Goal: Check status: Check status

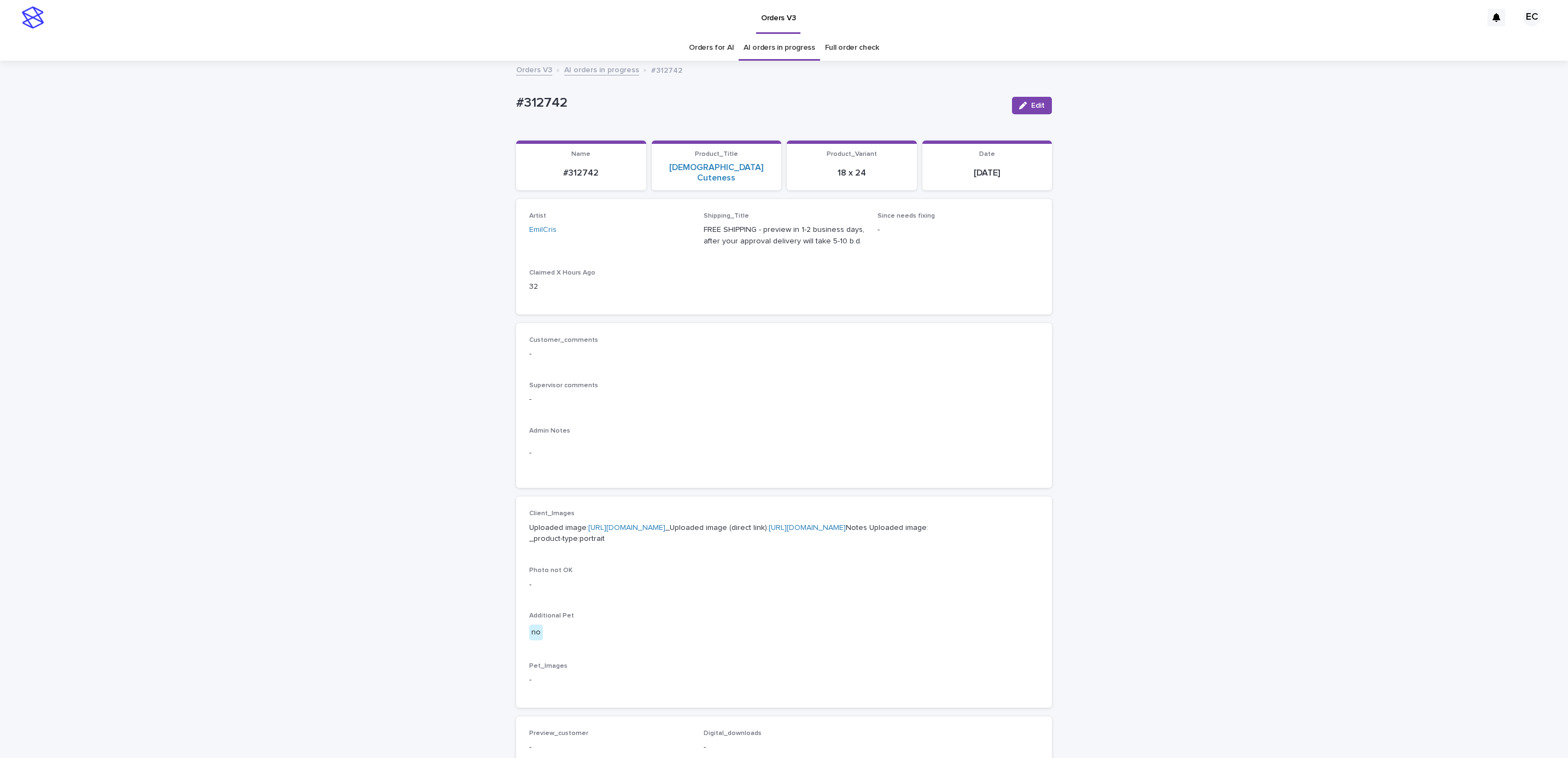
click at [471, 143] on div "Loading... Saving… Loading... Saving… #312742 Edit #312742 Edit Sorry, there wa…" at bounding box center [784, 565] width 1568 height 1007
drag, startPoint x: 505, startPoint y: 112, endPoint x: 610, endPoint y: 109, distance: 105.0
click at [511, 112] on div "Loading... Saving… Loading... Saving… #312742 Edit #312742 Edit Sorry, there wa…" at bounding box center [784, 551] width 547 height 980
click at [610, 109] on p "#312742" at bounding box center [759, 103] width 487 height 16
copy p "#312742"
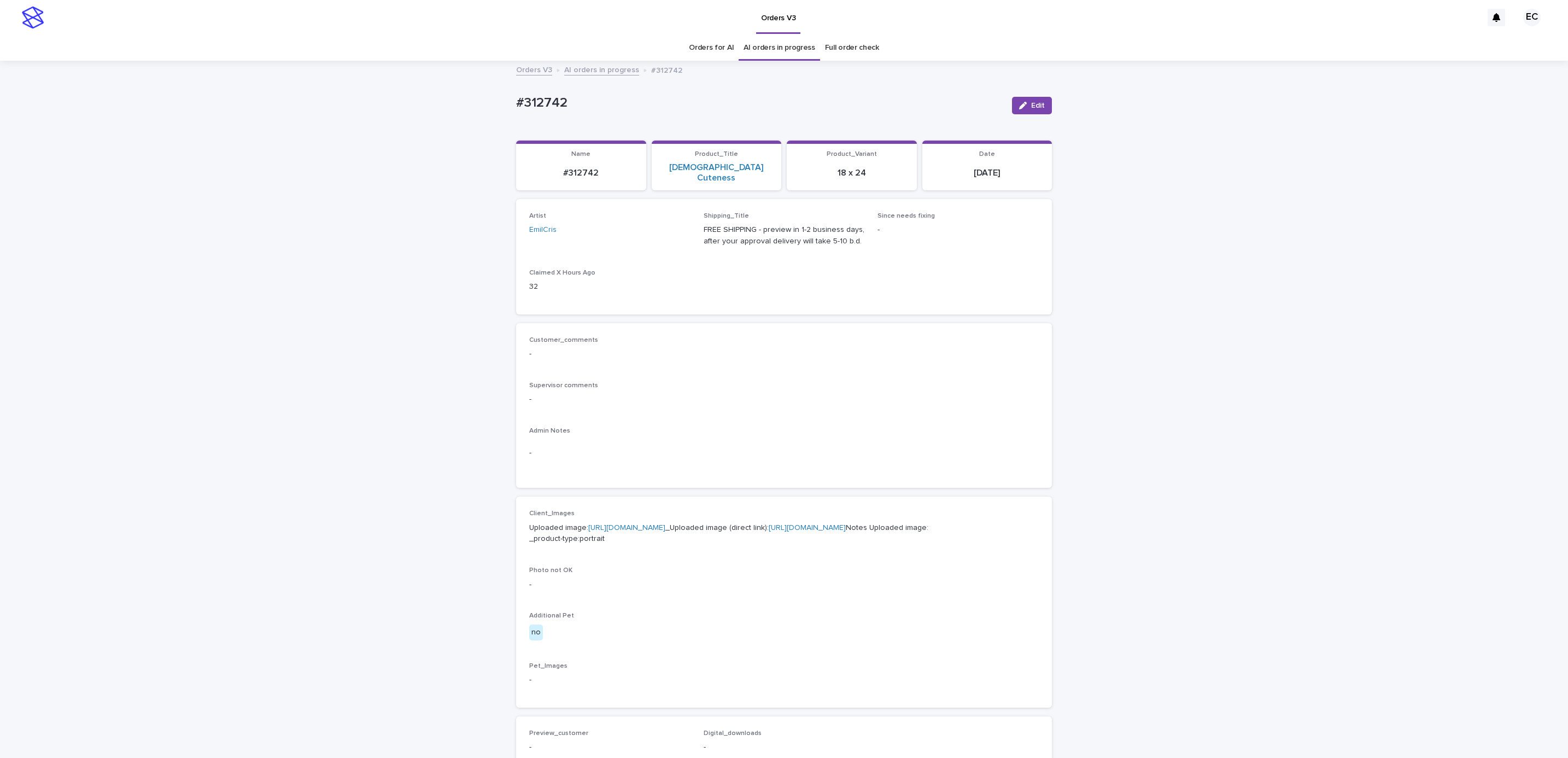
click at [416, 178] on div "Loading... Saving… Loading... Saving… #312742 Edit #312742 Edit Sorry, there wa…" at bounding box center [784, 565] width 1568 height 1007
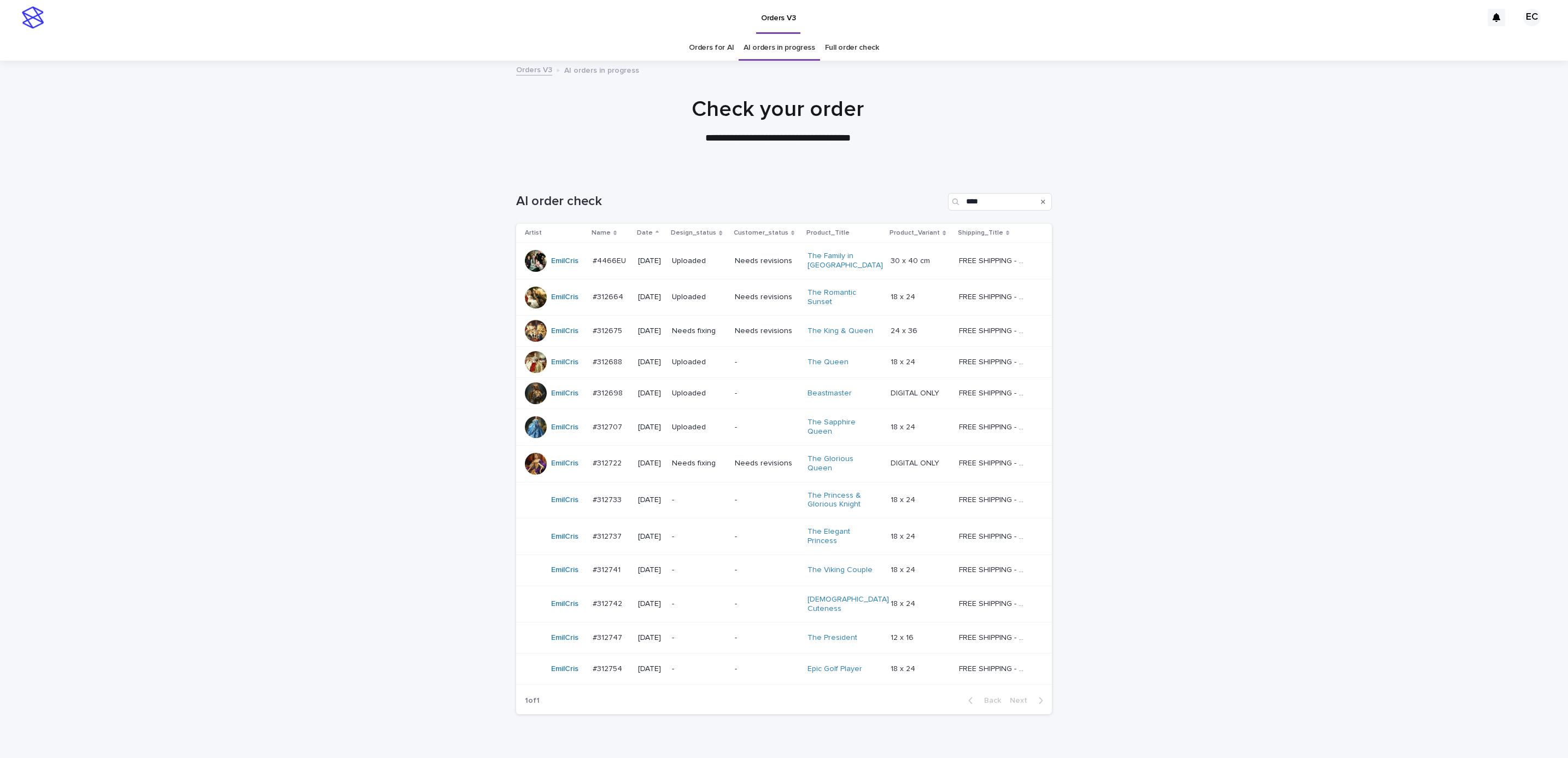
click at [730, 628] on td "-" at bounding box center [698, 638] width 63 height 31
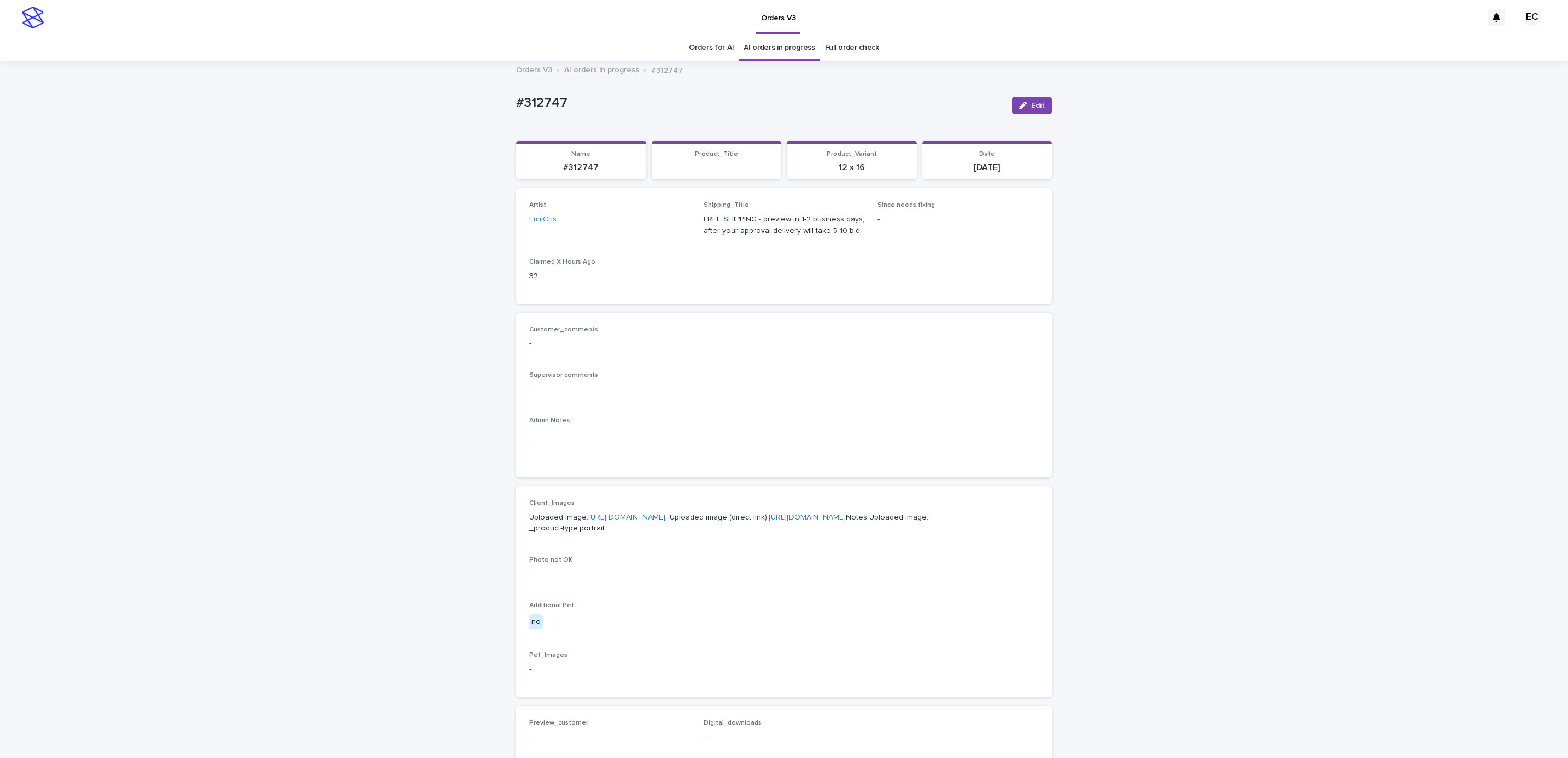
drag, startPoint x: 492, startPoint y: 97, endPoint x: 580, endPoint y: 100, distance: 88.1
click at [503, 97] on div "Loading... Saving… Loading... Saving… #312747 Edit #312747 Edit Sorry, there wa…" at bounding box center [784, 559] width 1568 height 996
click at [580, 100] on p "#312747" at bounding box center [759, 103] width 487 height 16
copy p "#312747"
drag, startPoint x: 619, startPoint y: 344, endPoint x: 619, endPoint y: 386, distance: 42.0
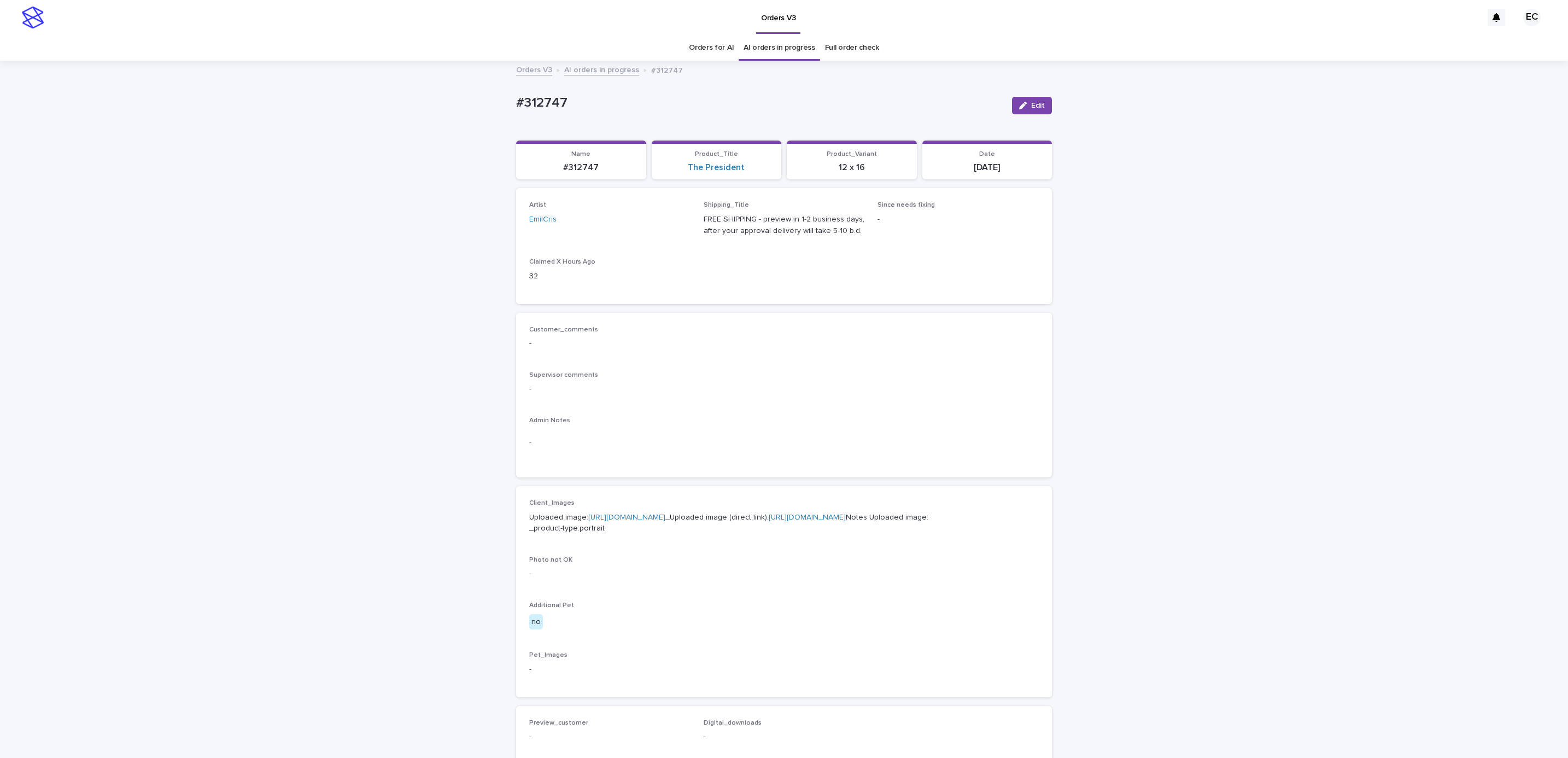
click at [619, 348] on p "-" at bounding box center [784, 343] width 509 height 12
click at [616, 515] on link "[URL][DOMAIN_NAME]" at bounding box center [626, 517] width 77 height 8
click at [473, 291] on div "Loading... Saving… Loading... Saving… #312747 Edit #312747 Edit Sorry, there wa…" at bounding box center [784, 559] width 1568 height 996
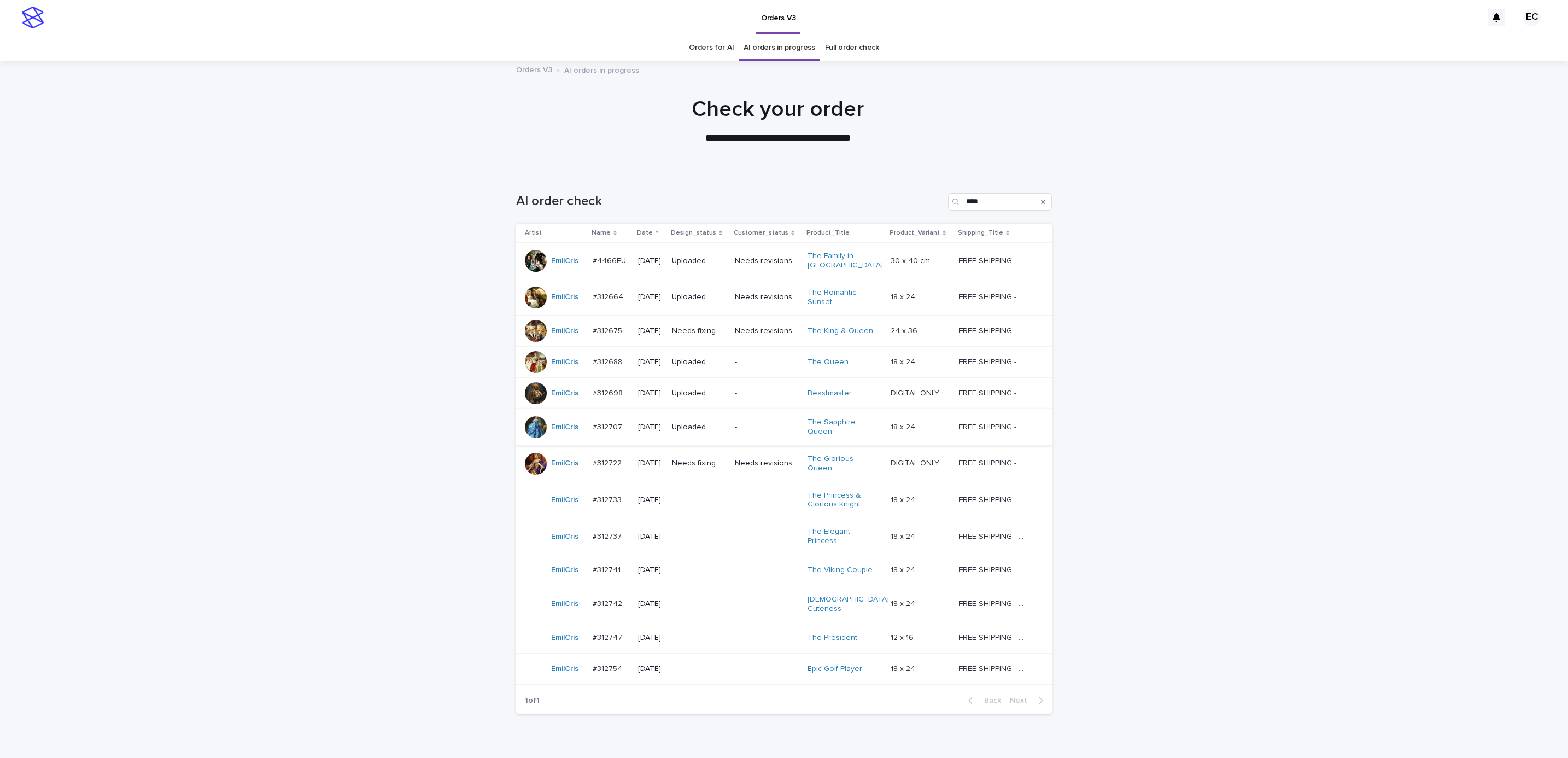
scroll to position [35, 0]
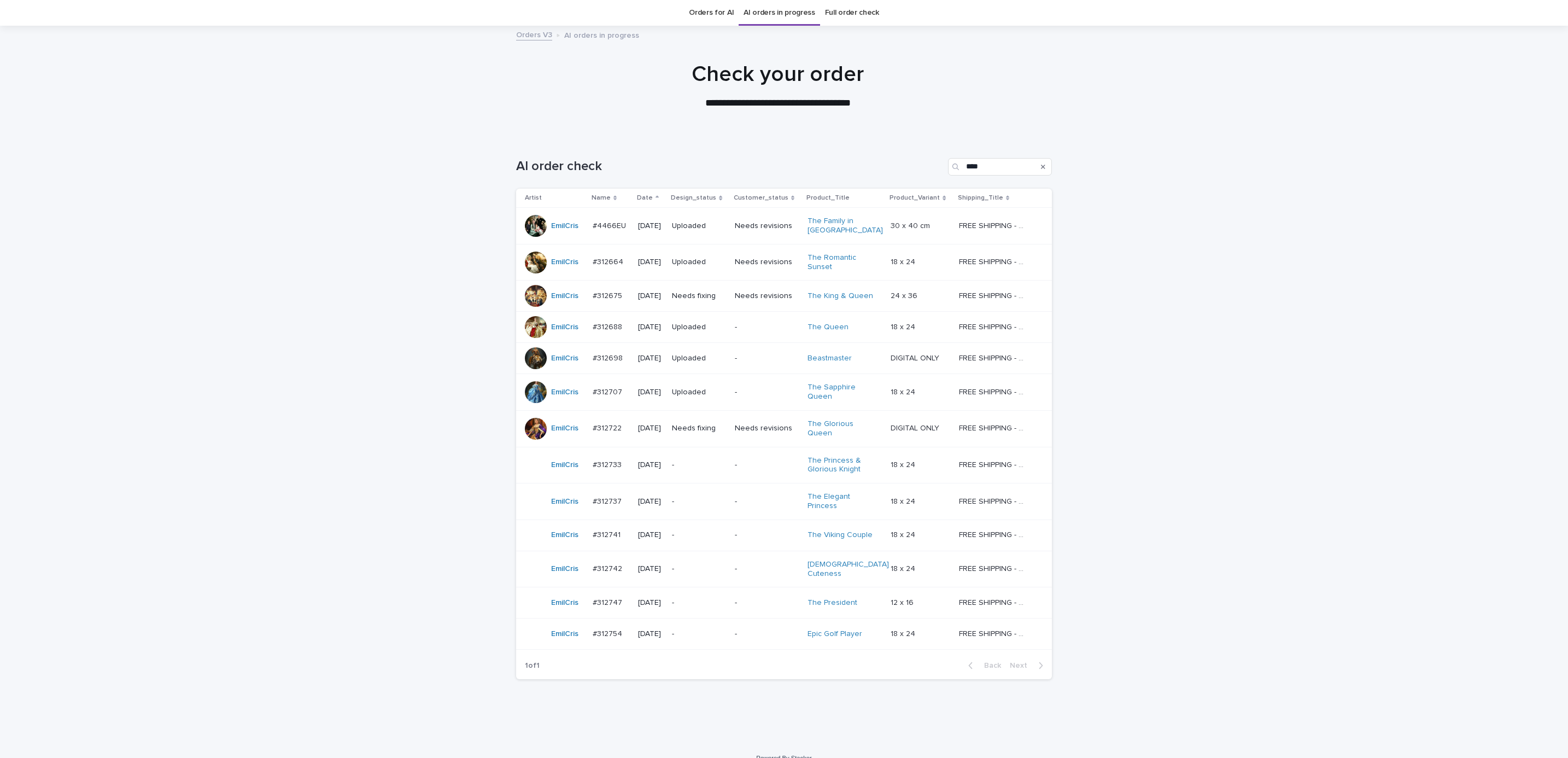
click at [730, 619] on td "-" at bounding box center [698, 634] width 63 height 31
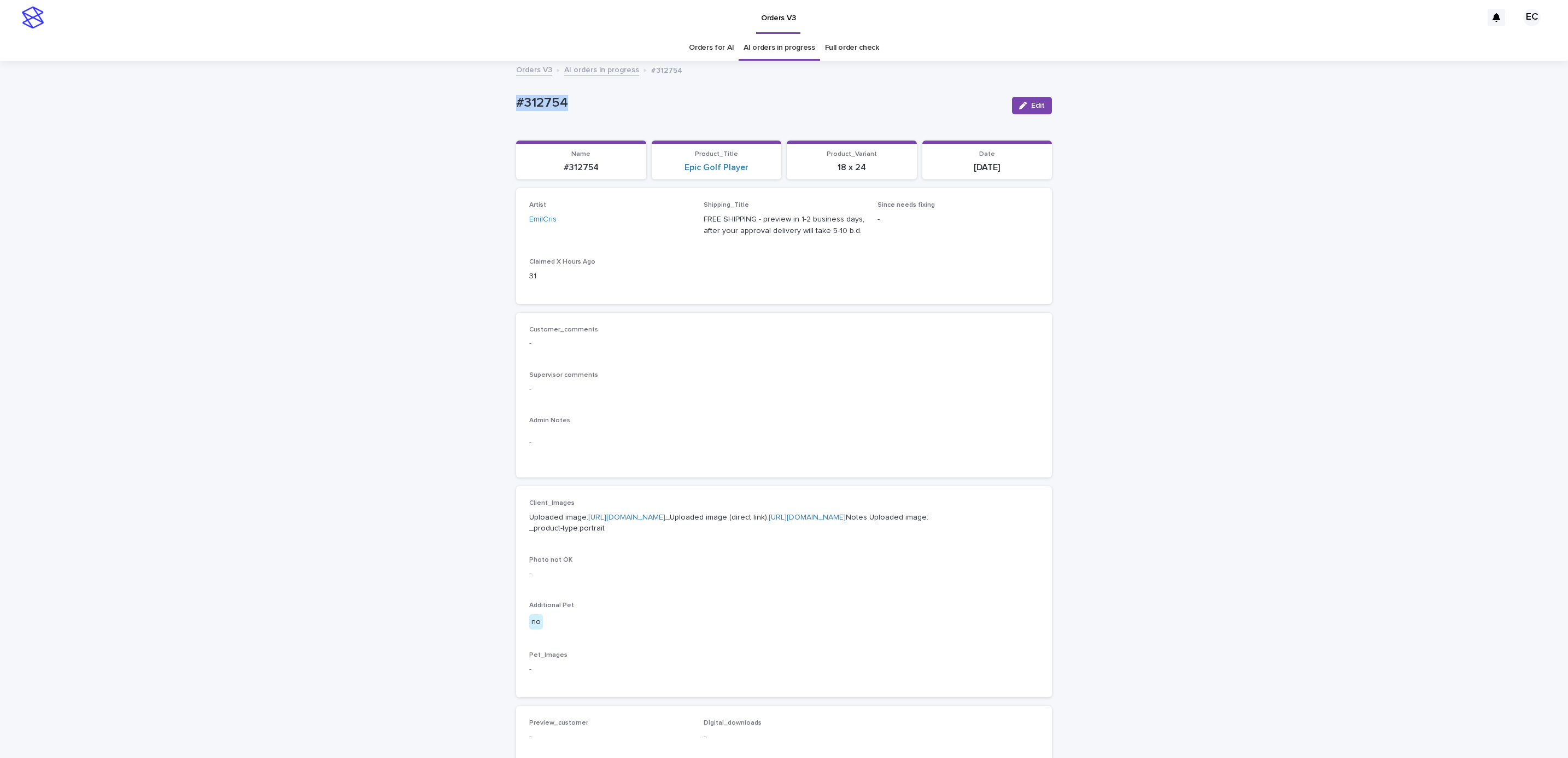
drag, startPoint x: 510, startPoint y: 104, endPoint x: 599, endPoint y: 110, distance: 89.2
click at [599, 110] on p "#312754" at bounding box center [759, 103] width 487 height 16
copy p "#312754"
click at [648, 378] on p "Supervisor comments" at bounding box center [784, 375] width 509 height 8
click at [638, 515] on link "[URL][DOMAIN_NAME]" at bounding box center [626, 517] width 77 height 8
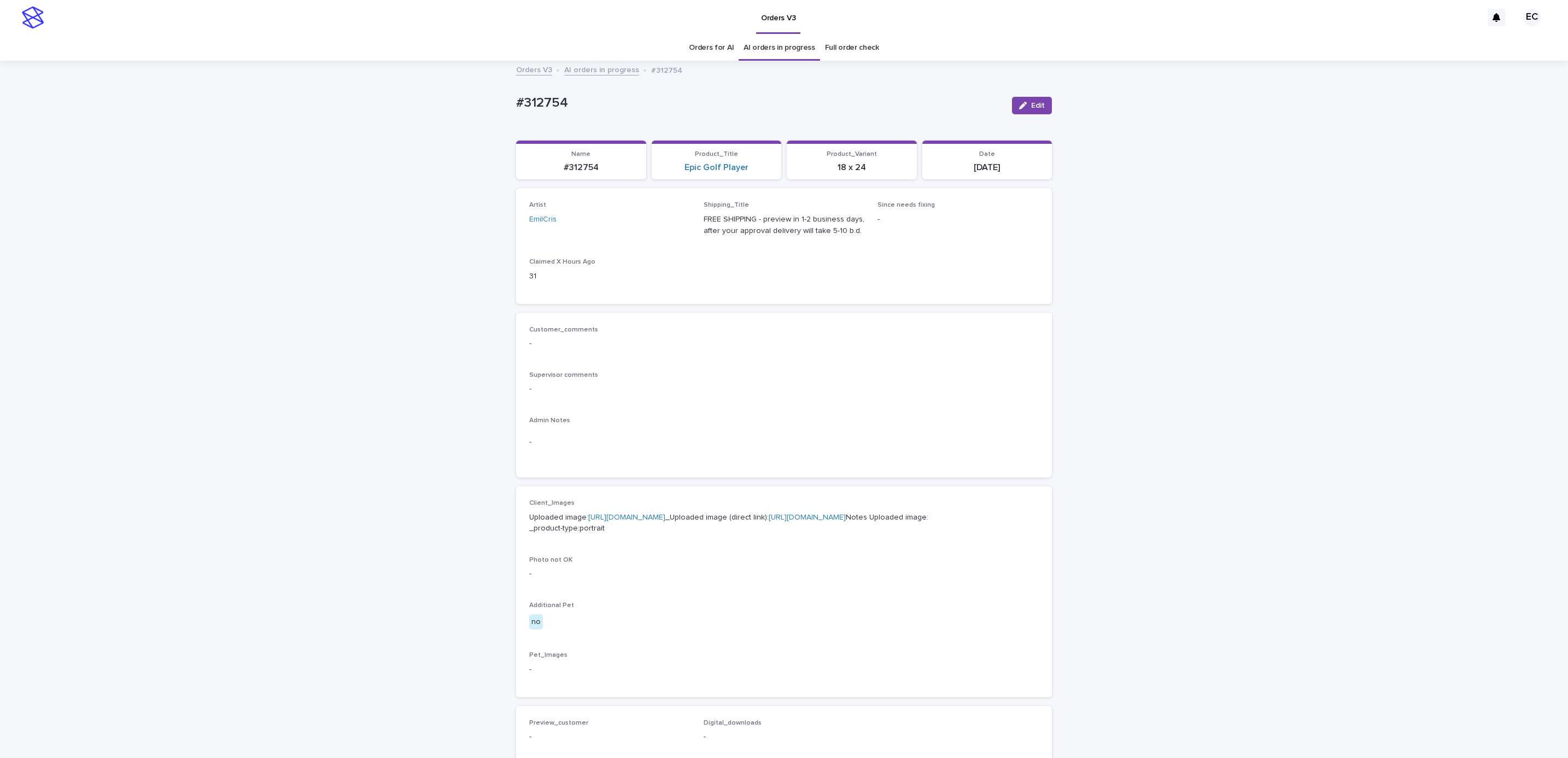
click at [210, 454] on div "Loading... Saving… Loading... Saving… #312754 Edit #312754 Edit Sorry, there wa…" at bounding box center [784, 559] width 1568 height 996
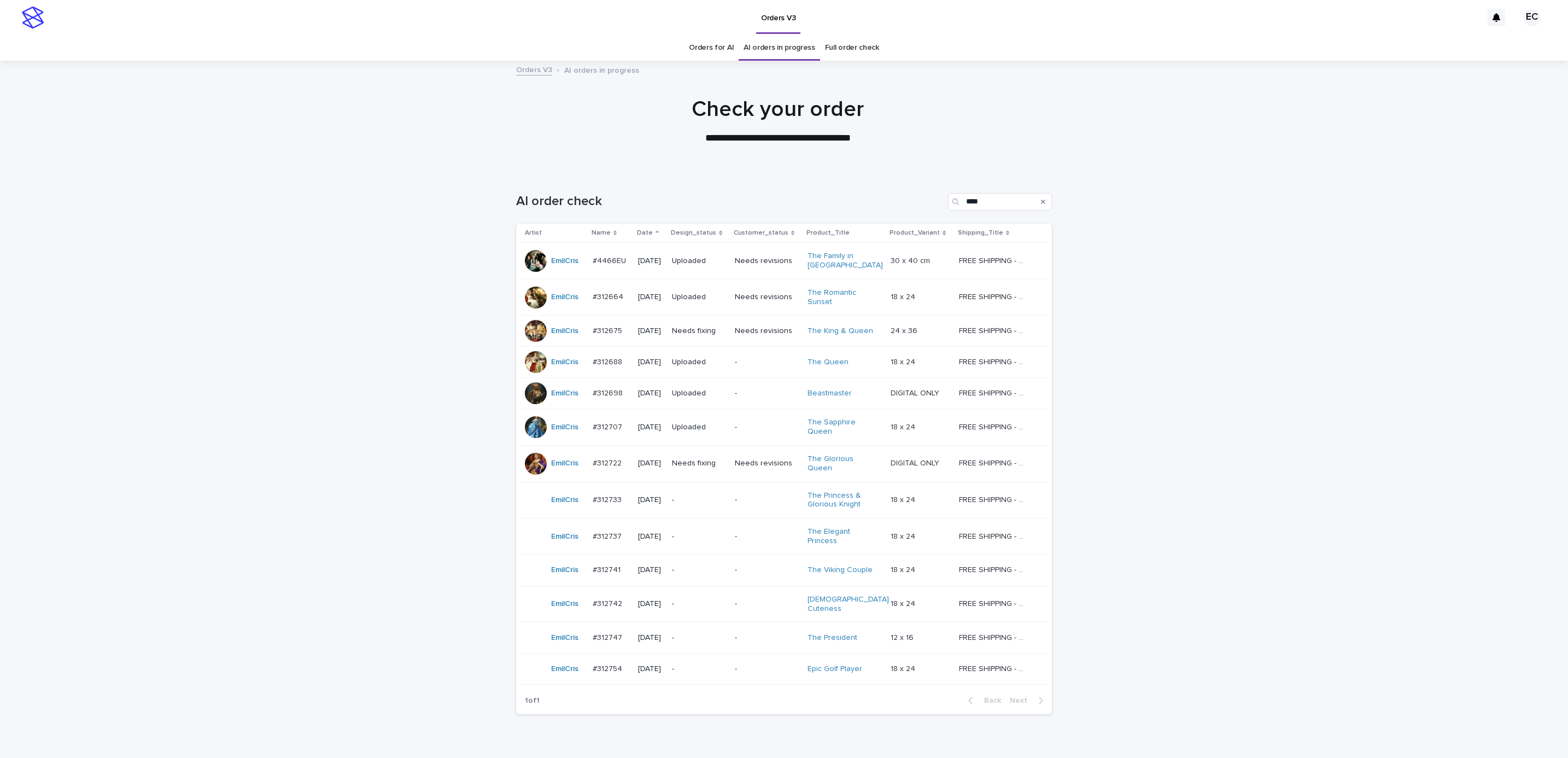
scroll to position [35, 0]
